Goal: Task Accomplishment & Management: Manage account settings

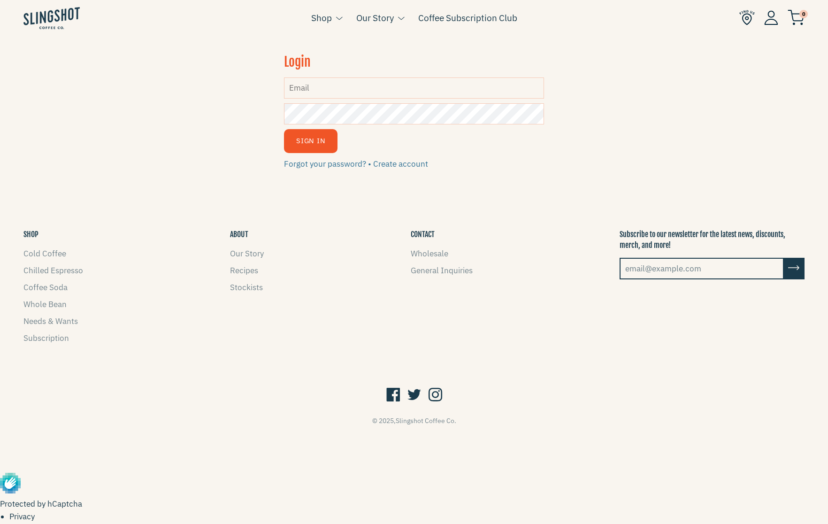
type input "[PERSON_NAME][EMAIL_ADDRESS][DOMAIN_NAME]"
click at [310, 141] on button "Sign In" at bounding box center [311, 141] width 54 height 24
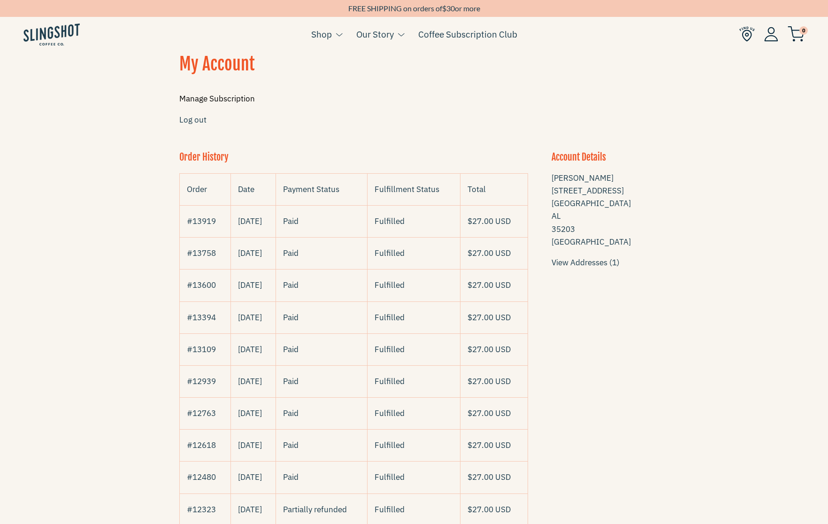
click at [239, 98] on link "Manage Subscription" at bounding box center [217, 98] width 76 height 10
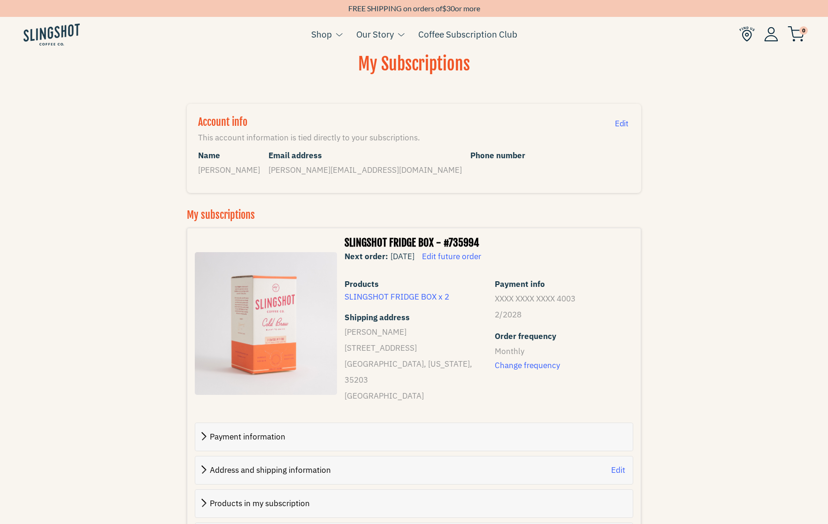
click at [481, 254] on span "Edit future order" at bounding box center [451, 256] width 59 height 10
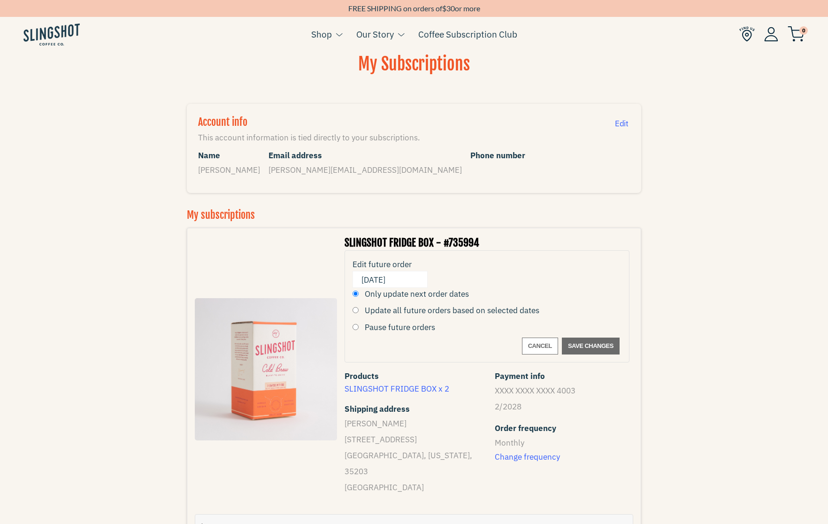
click at [355, 324] on input "Pause future orders" at bounding box center [355, 327] width 6 height 6
radio input "true"
radio input "false"
click at [378, 281] on input "November 7, 2025" at bounding box center [390, 280] width 69 height 18
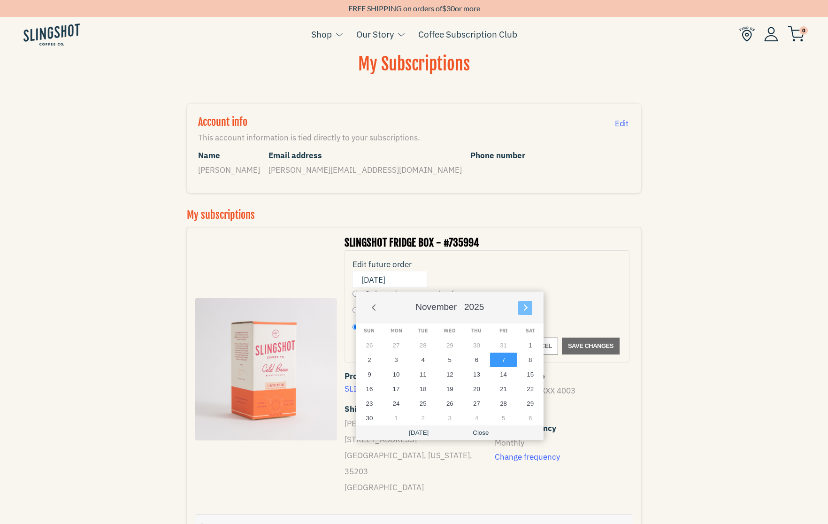
click at [531, 306] on button "Next" at bounding box center [525, 308] width 14 height 14
click at [395, 347] on button "1" at bounding box center [396, 345] width 27 height 15
type input "December 1, 2025"
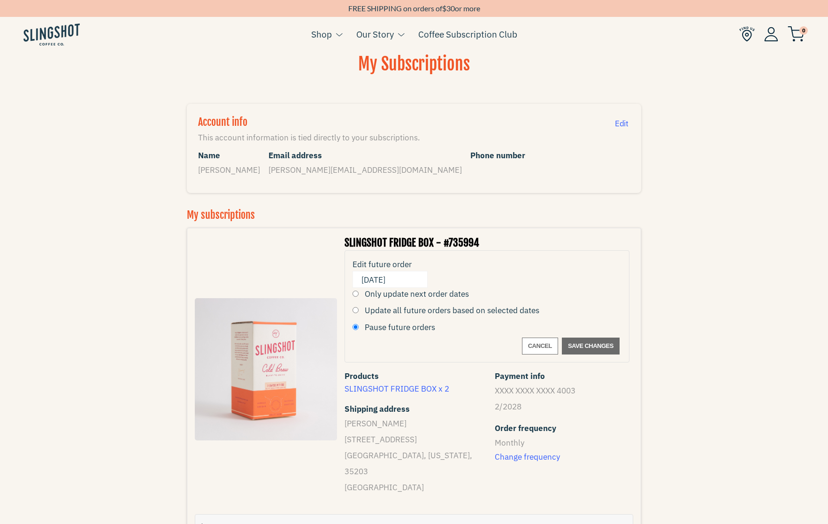
click at [354, 307] on input "Update all future orders based on selected dates" at bounding box center [355, 310] width 6 height 6
radio input "true"
radio input "false"
click at [586, 341] on span "Save changes" at bounding box center [591, 345] width 46 height 11
